Goal: Navigation & Orientation: Find specific page/section

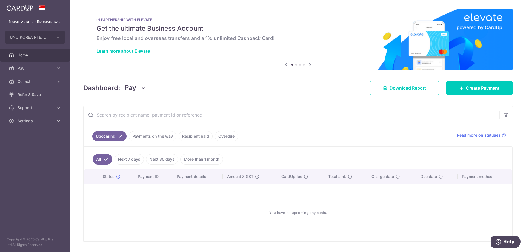
click at [142, 89] on icon "button" at bounding box center [143, 87] width 5 height 5
click at [142, 86] on icon "button" at bounding box center [143, 87] width 5 height 5
click at [201, 159] on link "More than 1 month" at bounding box center [201, 159] width 43 height 10
click at [155, 161] on link "Next 30 days" at bounding box center [154, 159] width 32 height 10
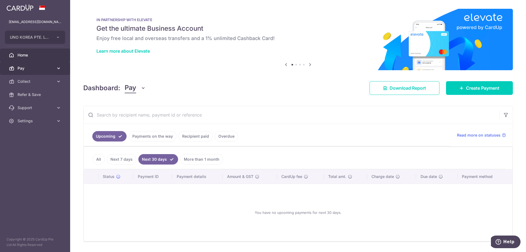
click at [19, 68] on span "Pay" at bounding box center [36, 67] width 36 height 5
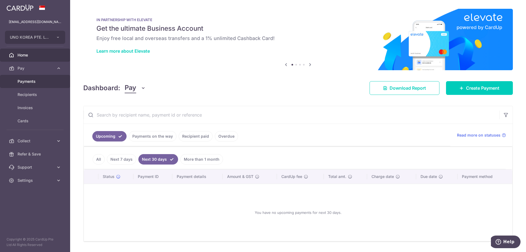
click at [30, 84] on span "Payments" at bounding box center [36, 81] width 36 height 5
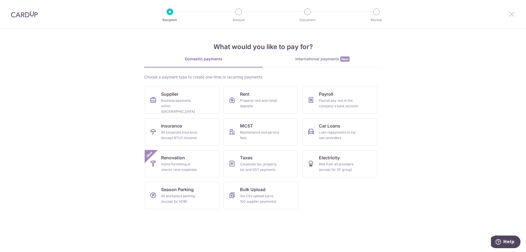
click at [511, 15] on icon at bounding box center [512, 14] width 7 height 7
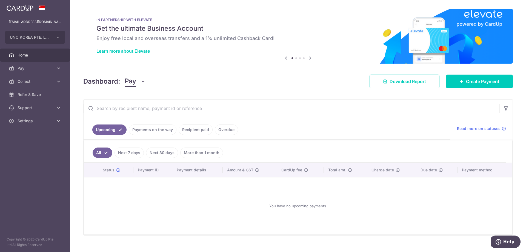
click at [192, 131] on link "Recipient paid" at bounding box center [196, 129] width 34 height 10
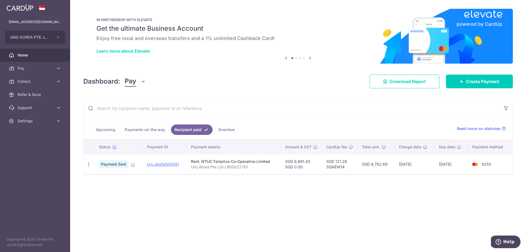
click at [227, 131] on link "Overdue" at bounding box center [226, 129] width 23 height 10
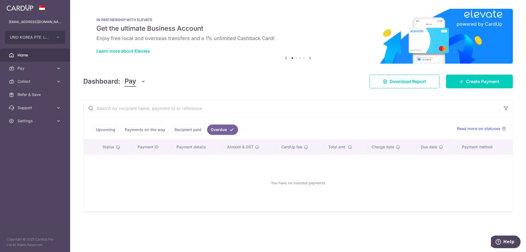
click at [186, 131] on link "Recipient paid" at bounding box center [188, 129] width 34 height 10
